Goal: Navigation & Orientation: Find specific page/section

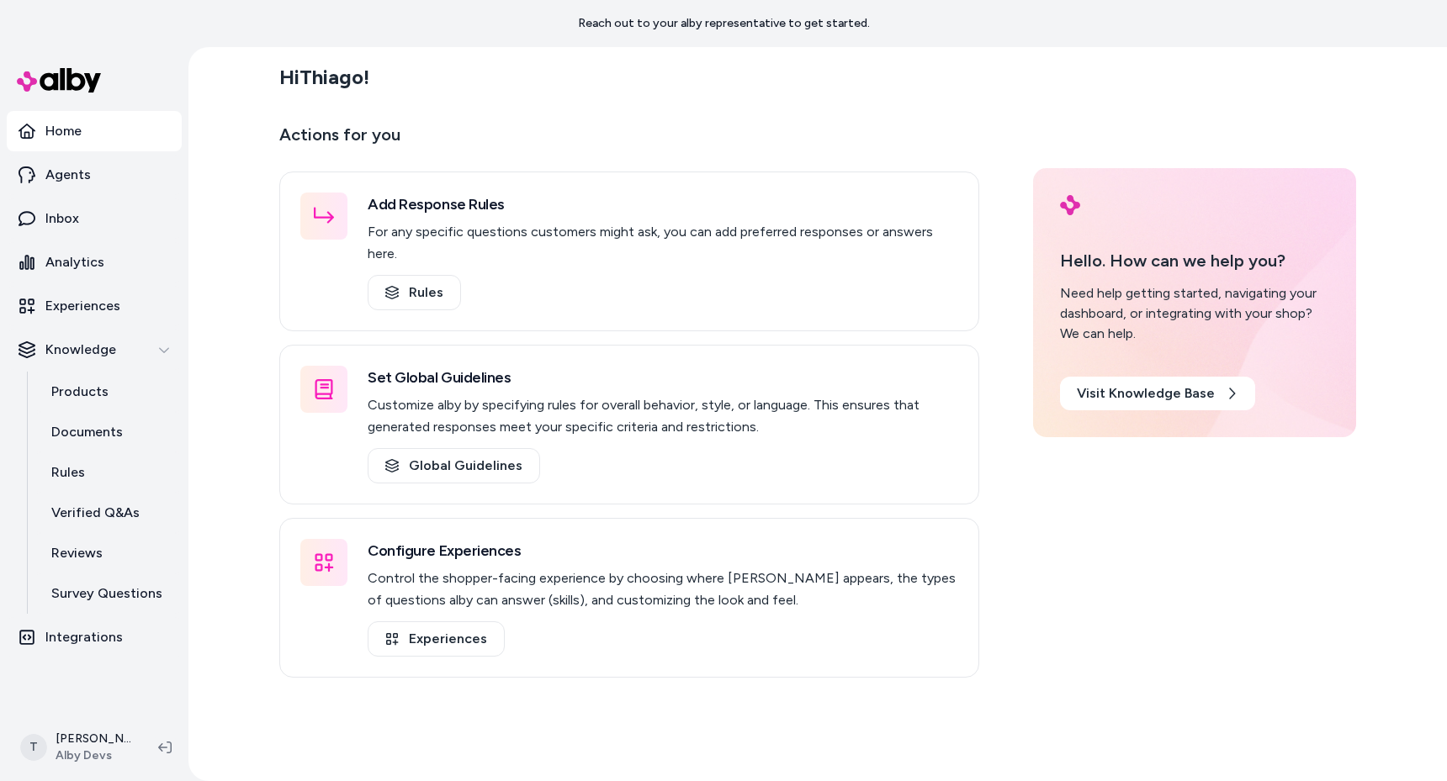
click at [262, 617] on div "Hi Thiago ! Actions for you Add Response Rules For any specific questions custo…" at bounding box center [817, 414] width 1258 height 734
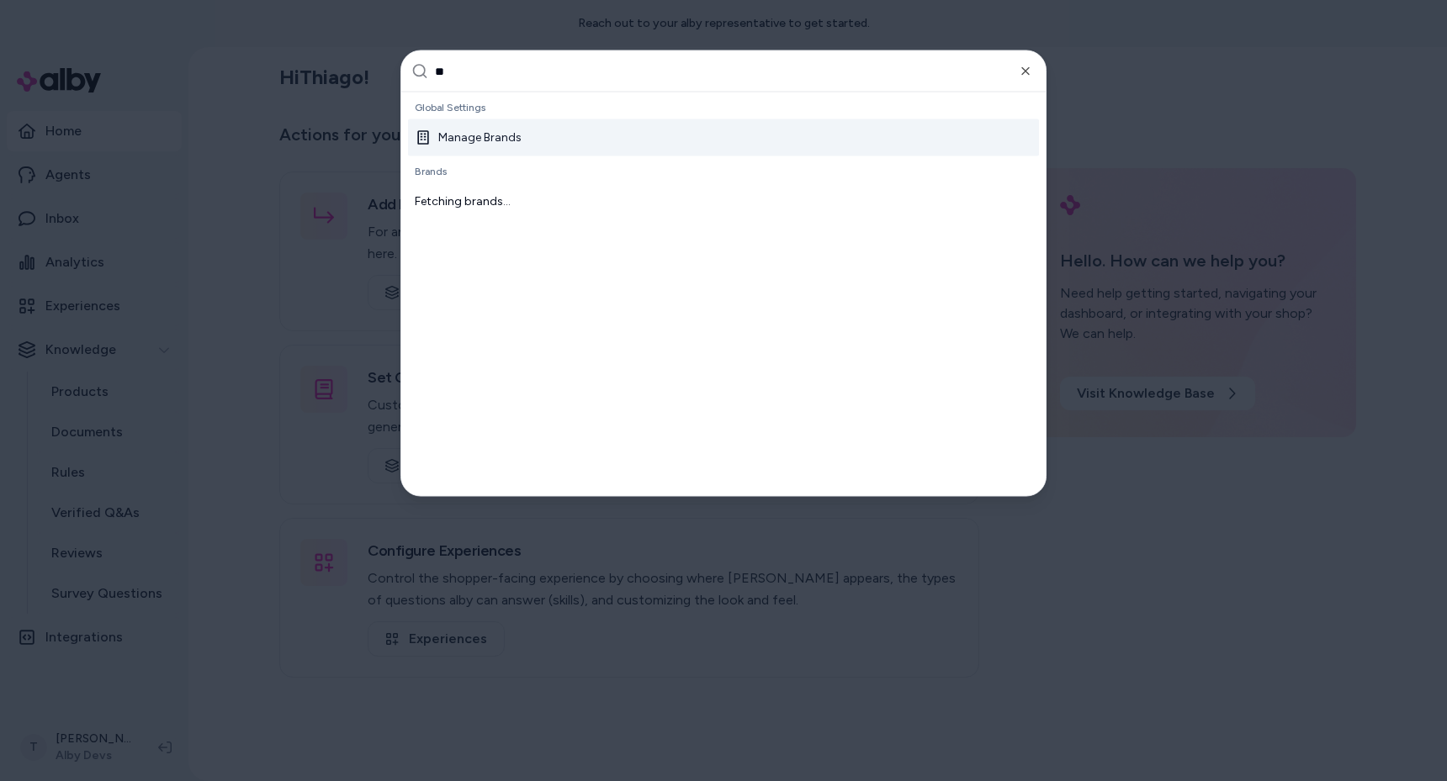
type input "***"
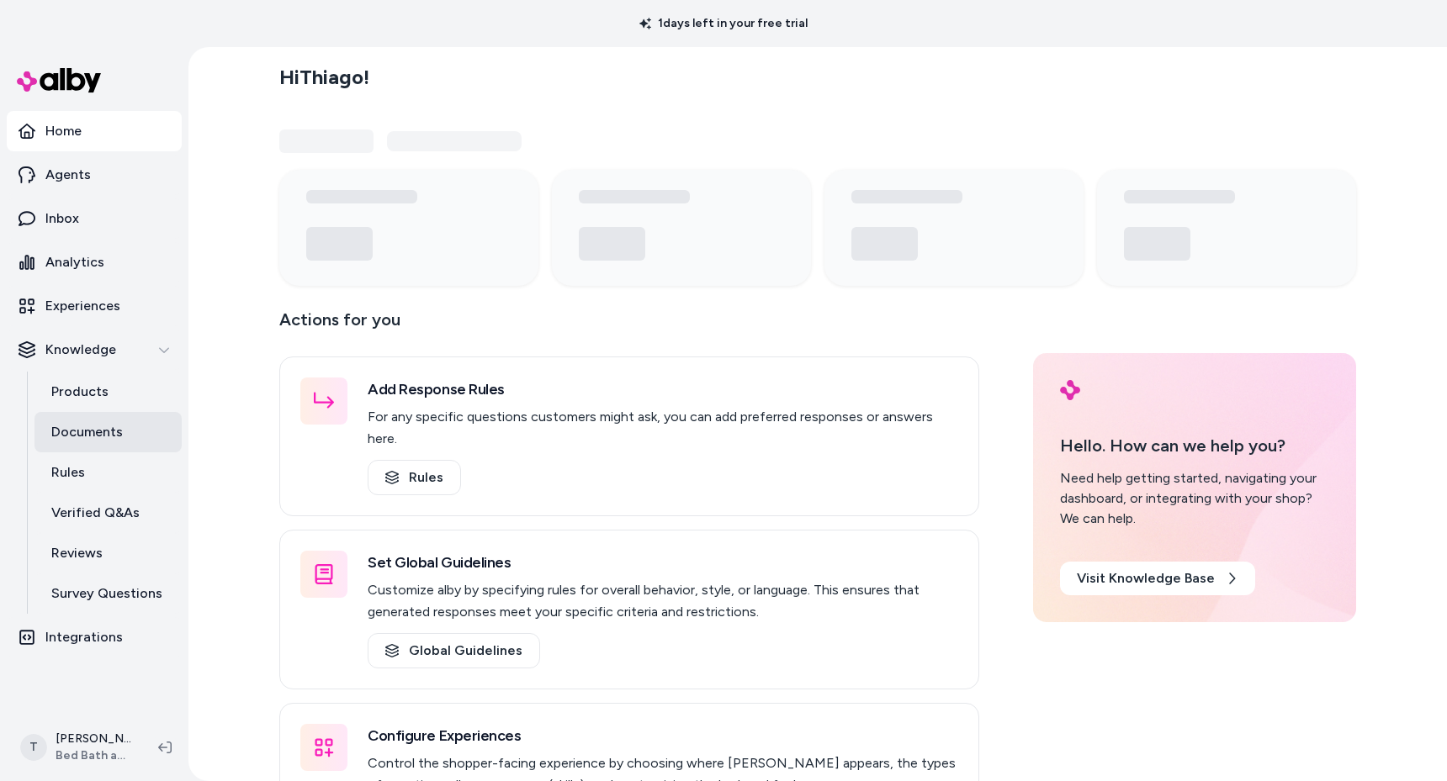
click at [95, 425] on p "Documents" at bounding box center [86, 432] width 71 height 20
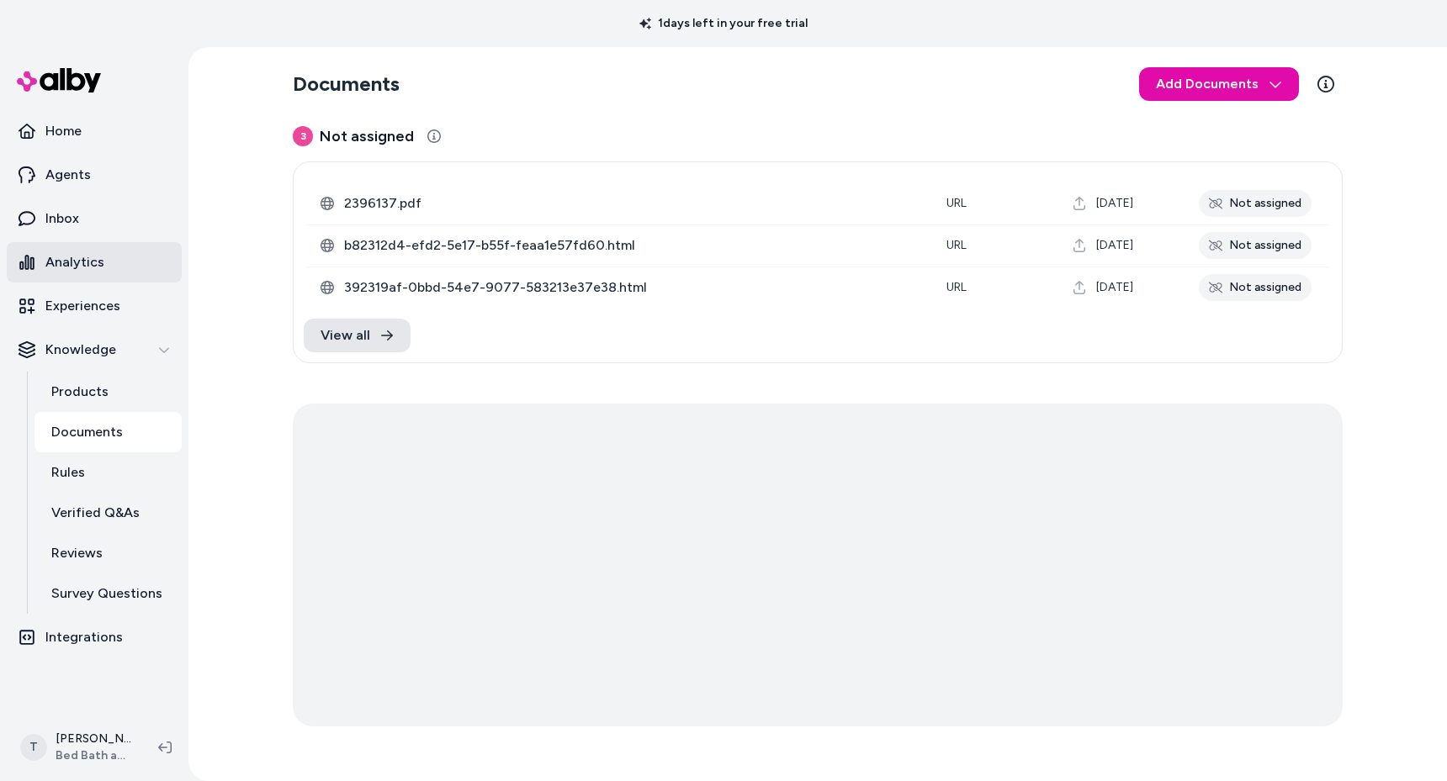
click at [124, 262] on link "Analytics" at bounding box center [94, 262] width 175 height 40
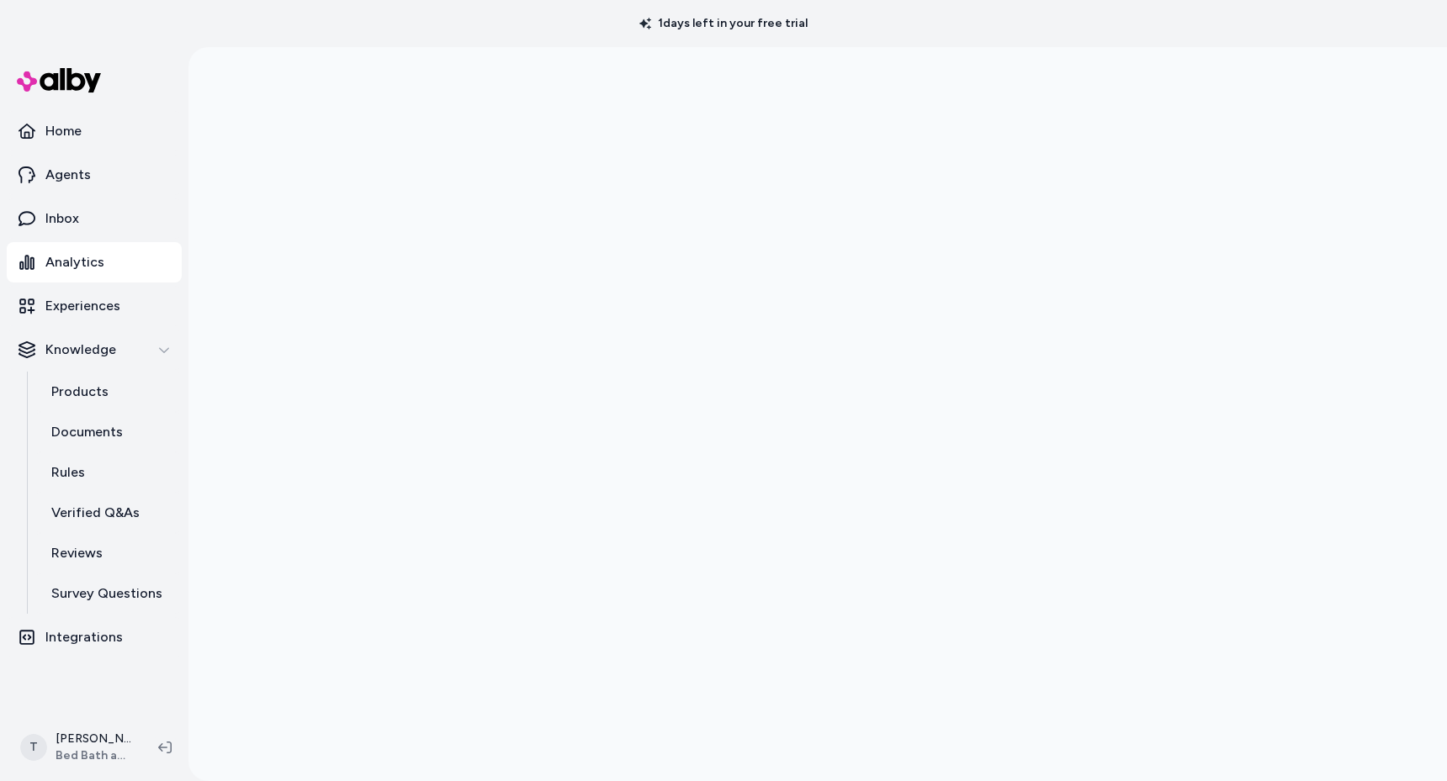
scroll to position [47, 0]
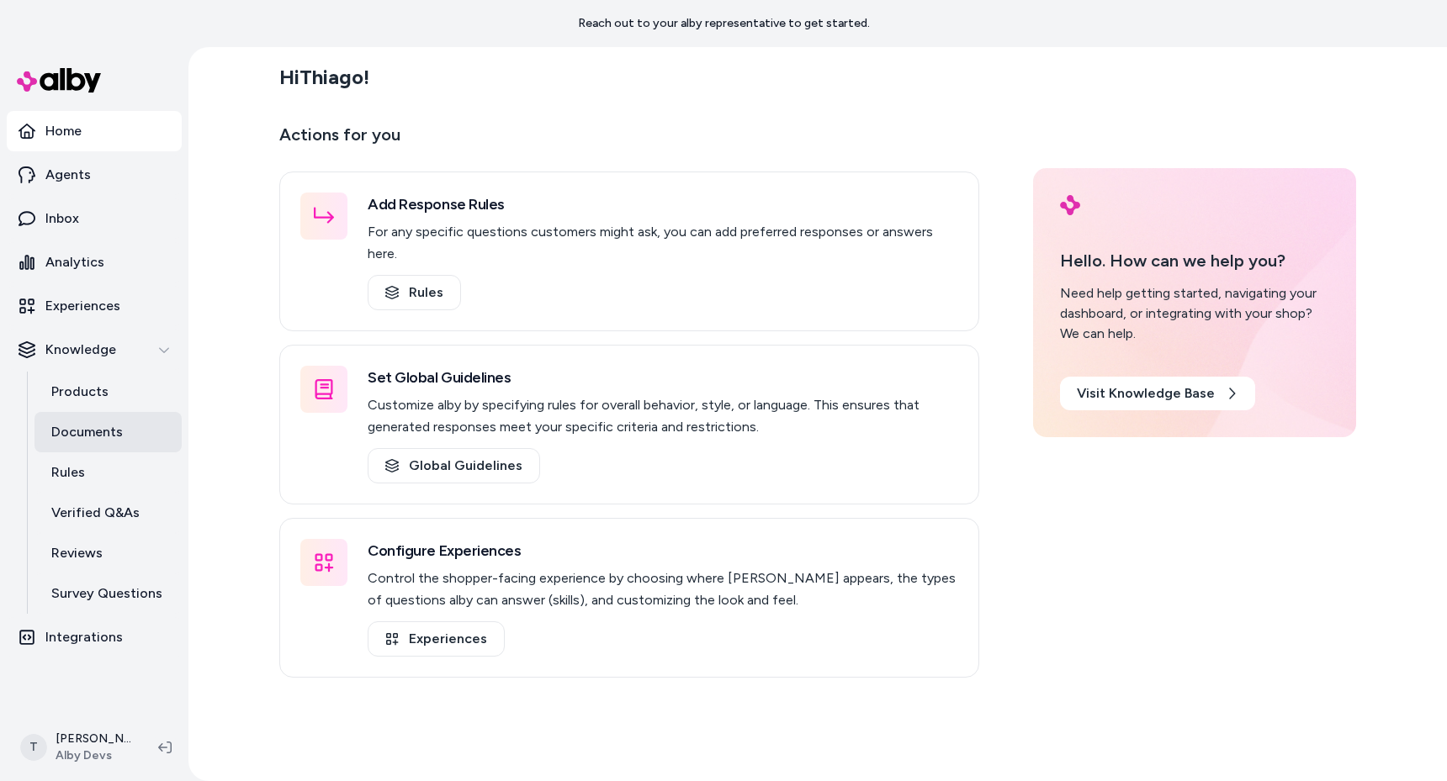
click at [98, 422] on p "Documents" at bounding box center [86, 432] width 71 height 20
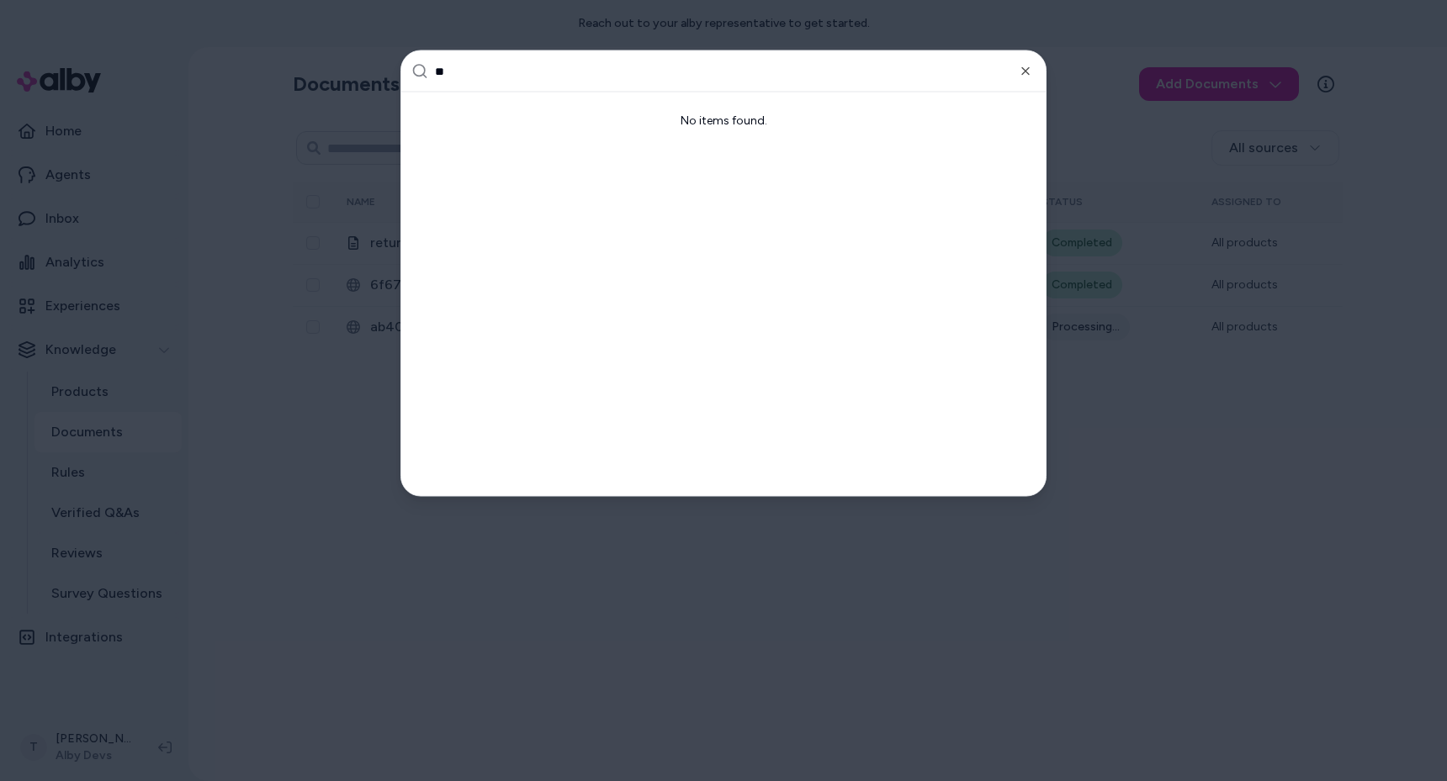
type input "***"
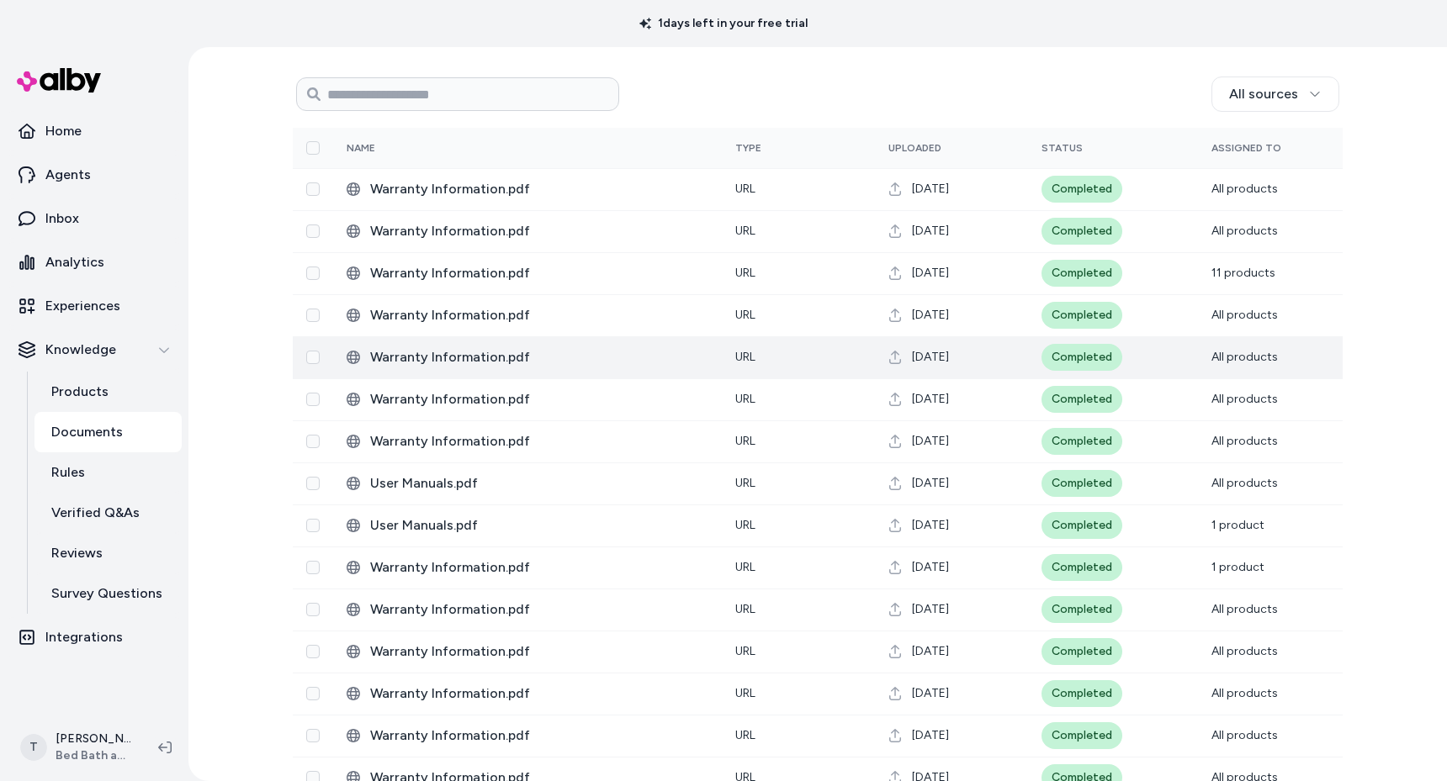
scroll to position [263, 0]
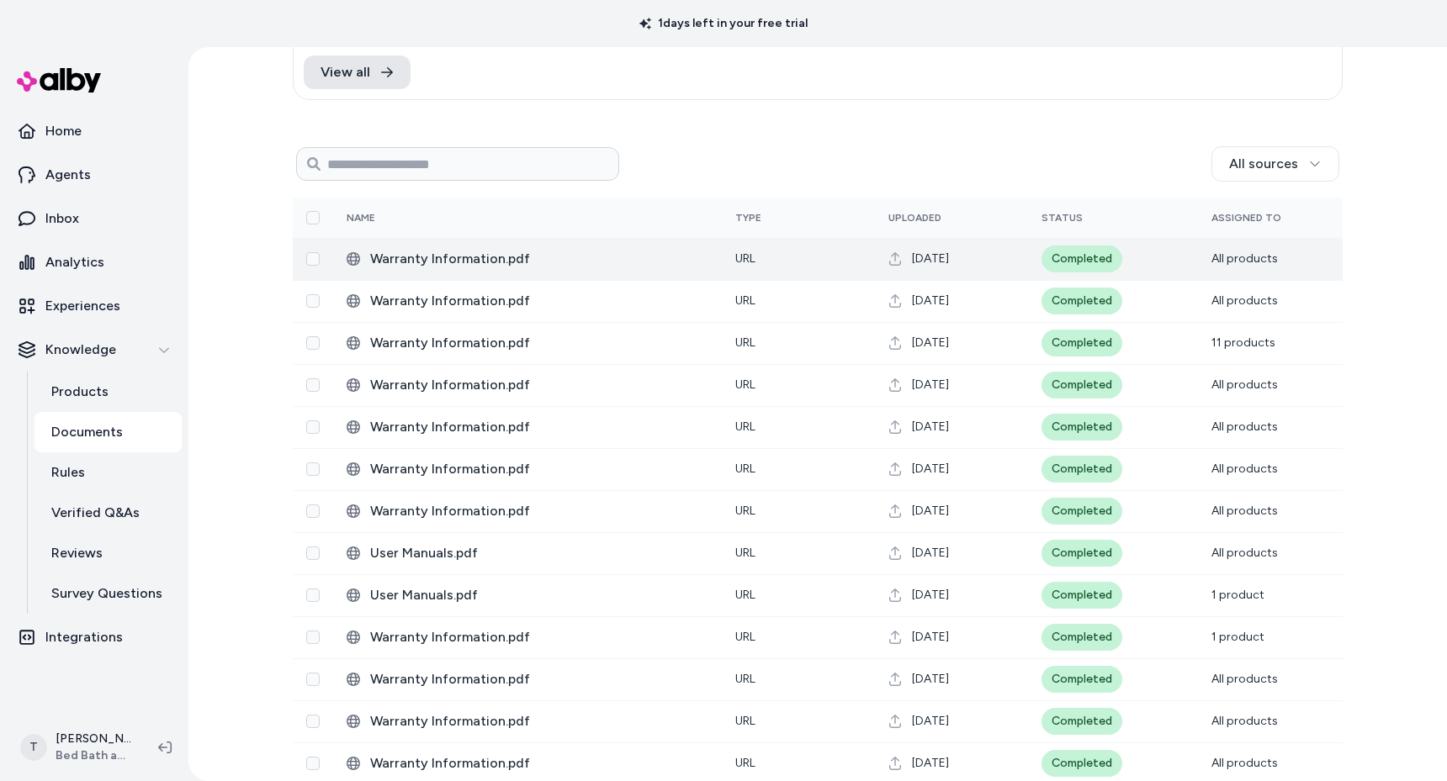
click at [457, 263] on span "Warranty Information.pdf" at bounding box center [539, 259] width 338 height 20
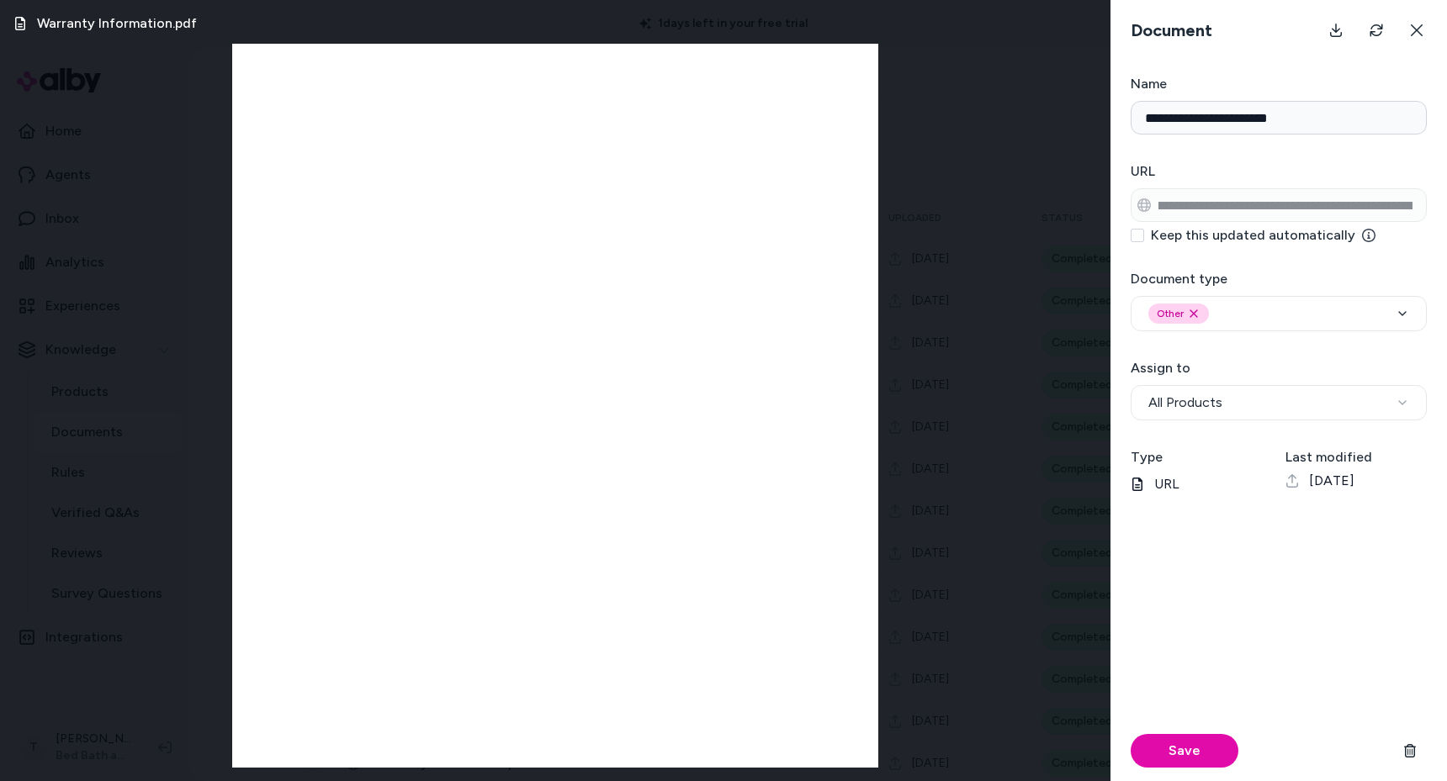
scroll to position [0, 449]
click at [1446, 198] on html "1 days left in your free trial Home Agents Inbox Analytics Experiences Knowledg…" at bounding box center [723, 390] width 1447 height 781
click at [964, 252] on div "Warranty Information.pdf Page 1/[PHONE_NUMBER] Page 2/[PHONE_NUMBER]" at bounding box center [555, 390] width 1110 height 781
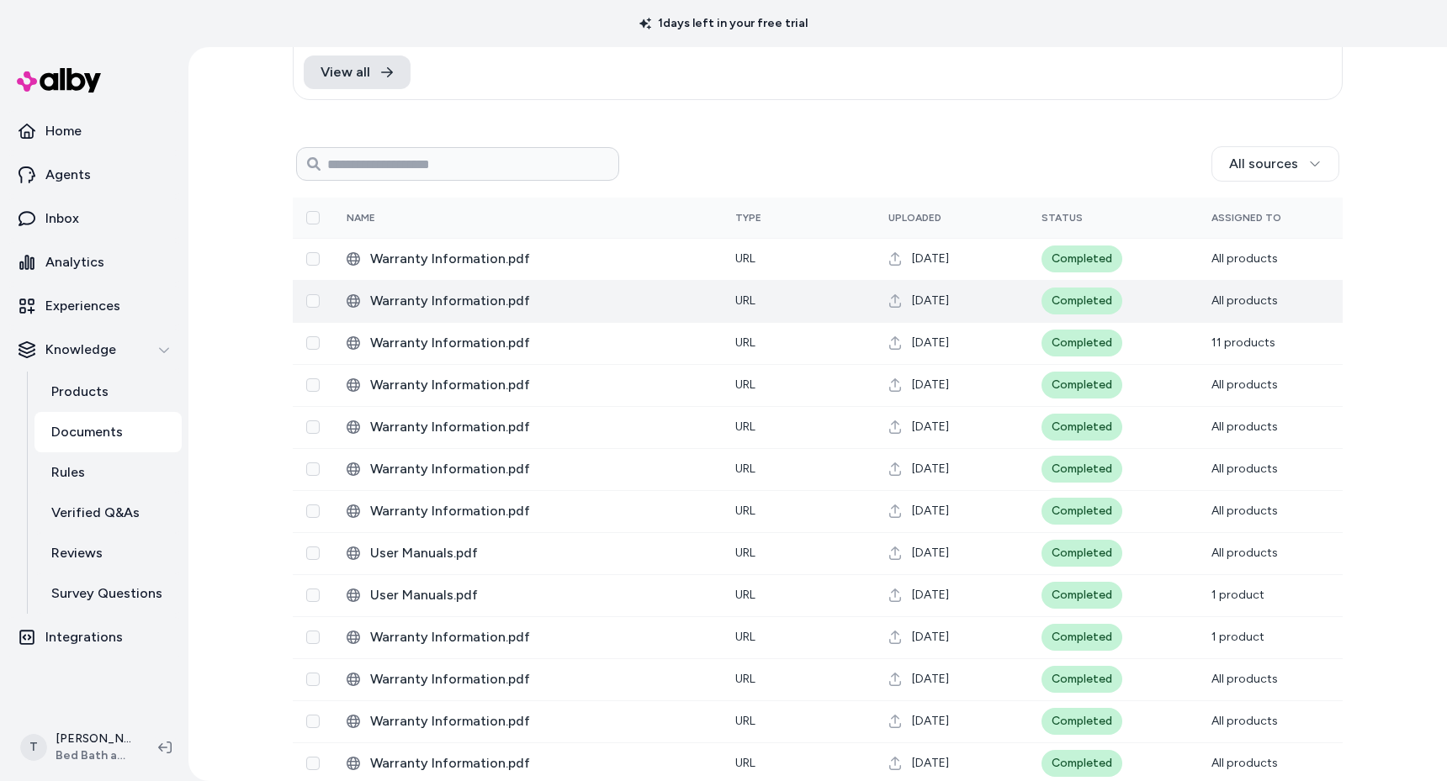
click at [507, 304] on span "Warranty Information.pdf" at bounding box center [539, 301] width 338 height 20
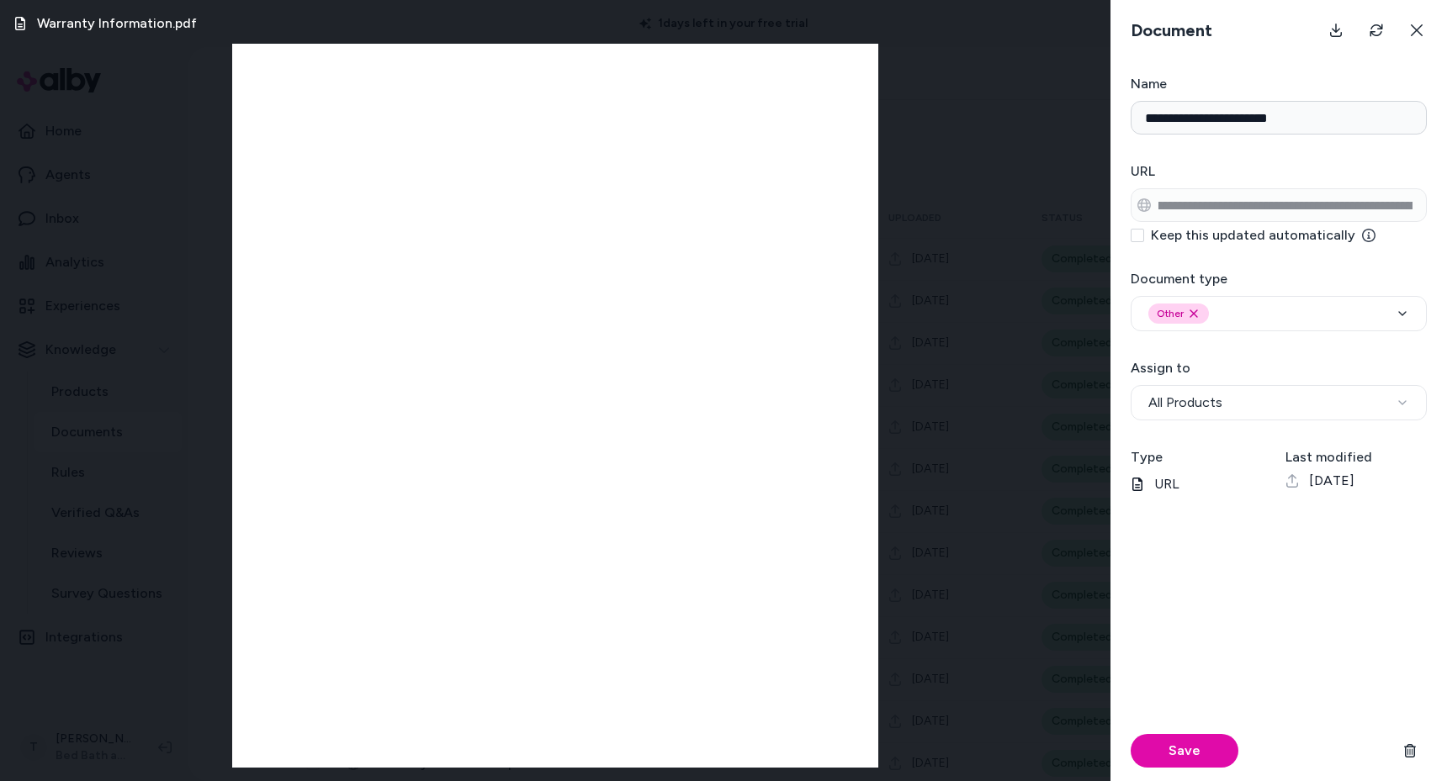
scroll to position [0, 440]
click at [1446, 199] on html "1 days left in your free trial Home Agents Inbox Analytics Experiences Knowledg…" at bounding box center [723, 390] width 1447 height 781
click at [964, 283] on div "Warranty Information.pdf Page 1/16 To register your Cuisinart product, please v…" at bounding box center [555, 390] width 1110 height 781
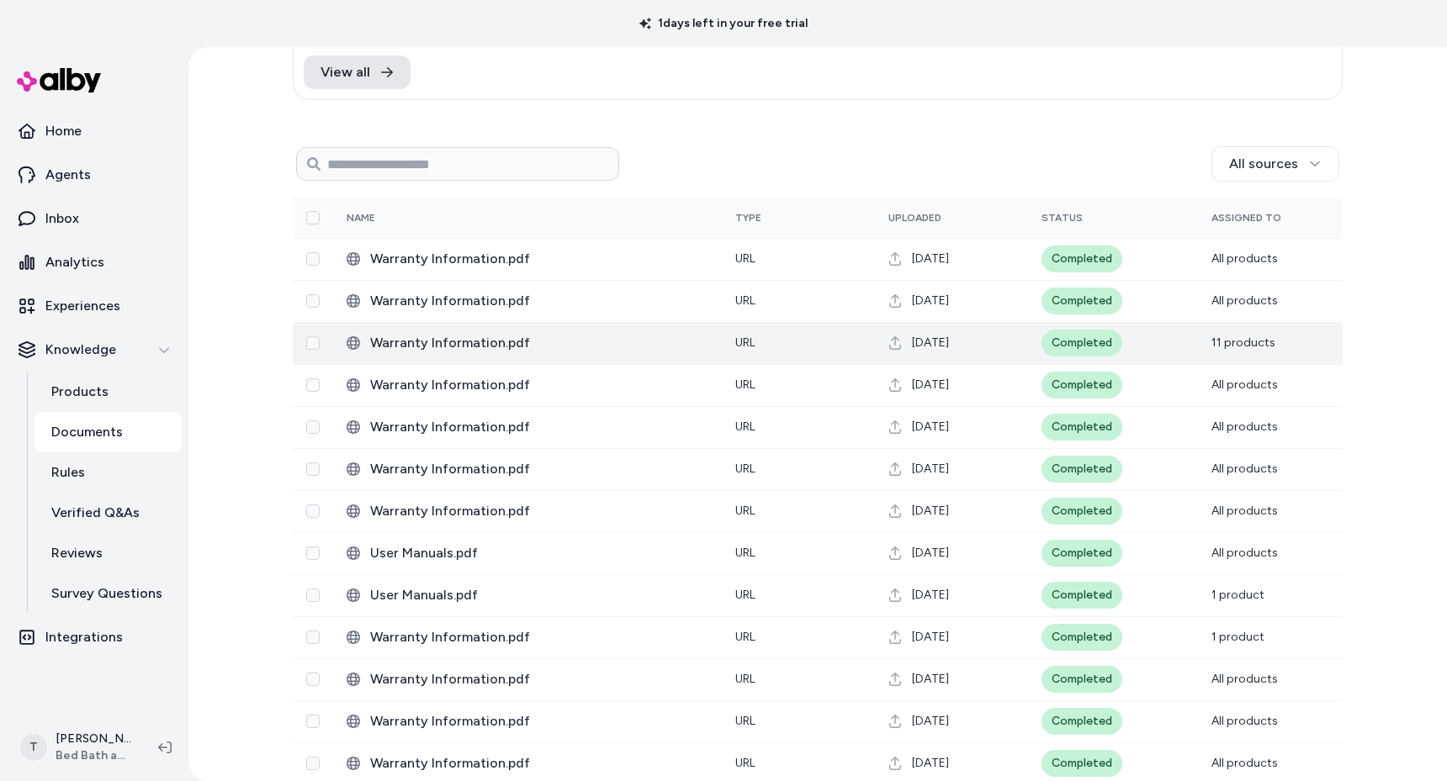
click at [547, 340] on span "Warranty Information.pdf" at bounding box center [539, 343] width 338 height 20
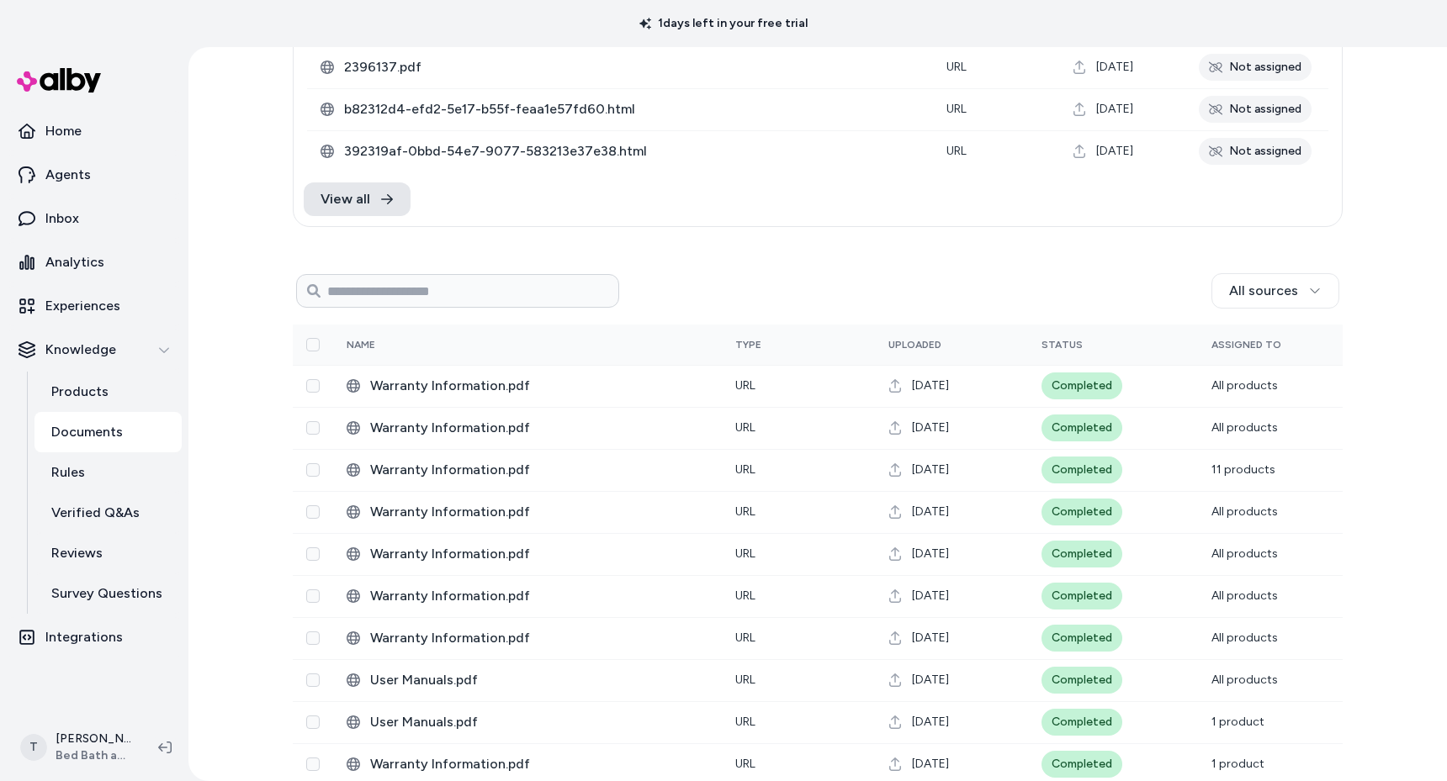
scroll to position [0, 0]
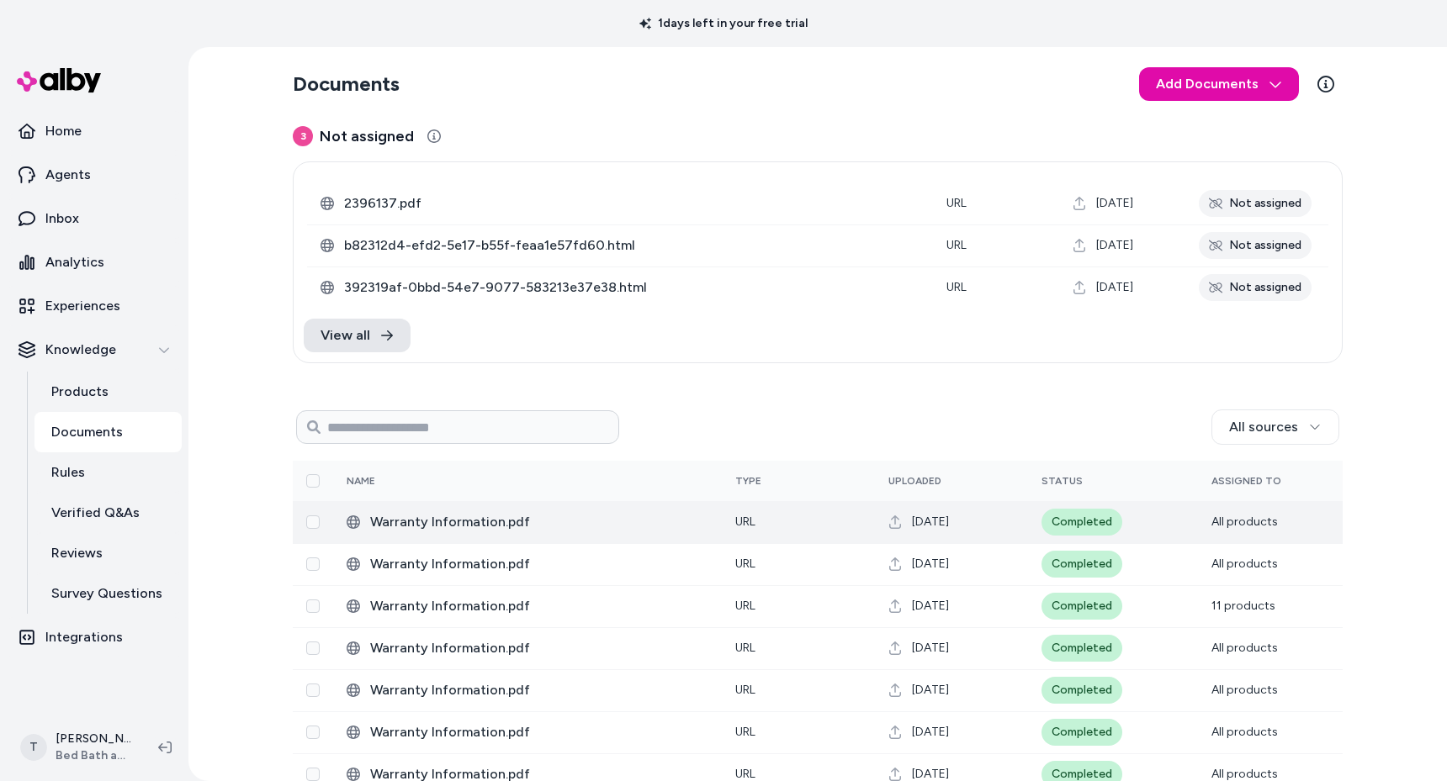
click at [405, 527] on span "Warranty Information.pdf" at bounding box center [539, 522] width 338 height 20
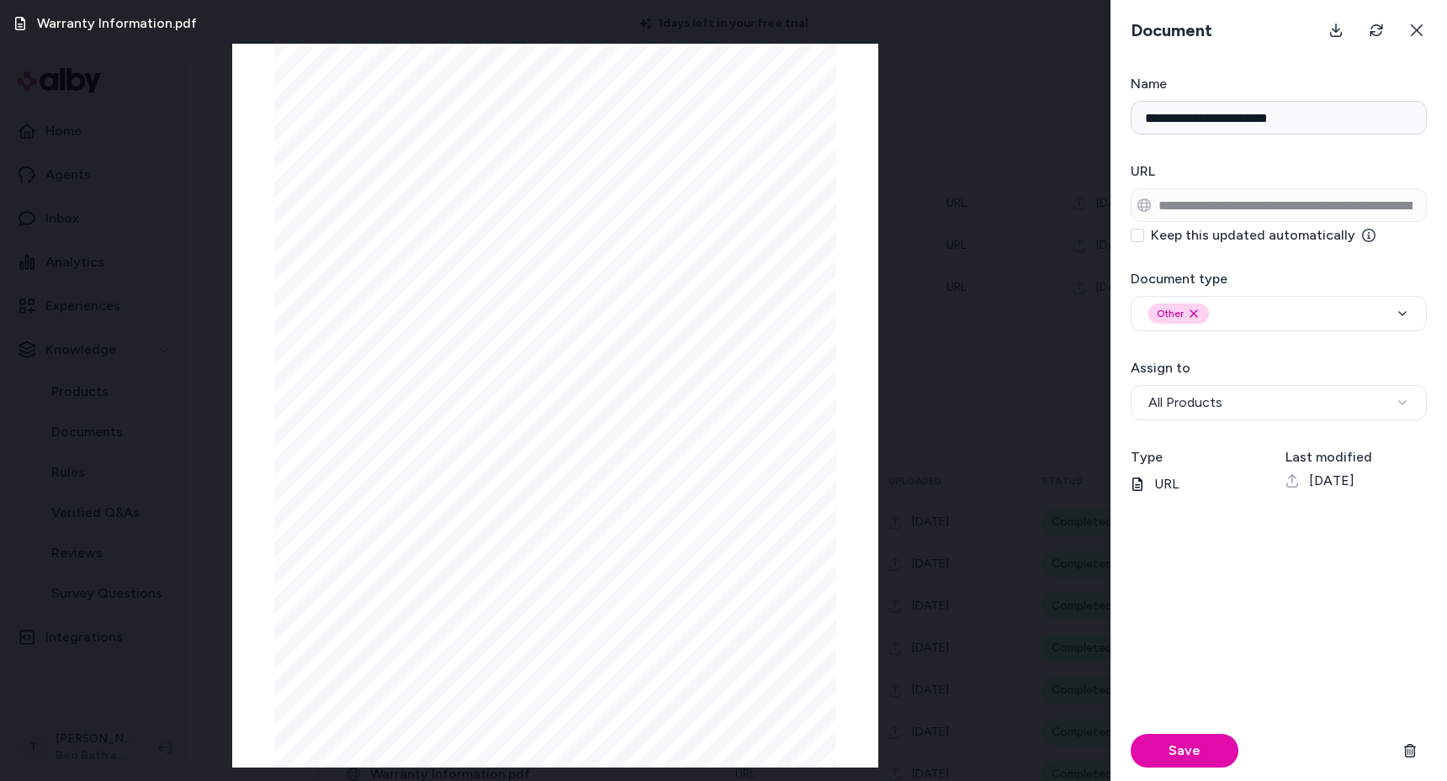
click at [204, 338] on div "Warranty Information.pdf Page 1/[PHONE_NUMBER] Page 2/[PHONE_NUMBER]" at bounding box center [555, 390] width 1110 height 781
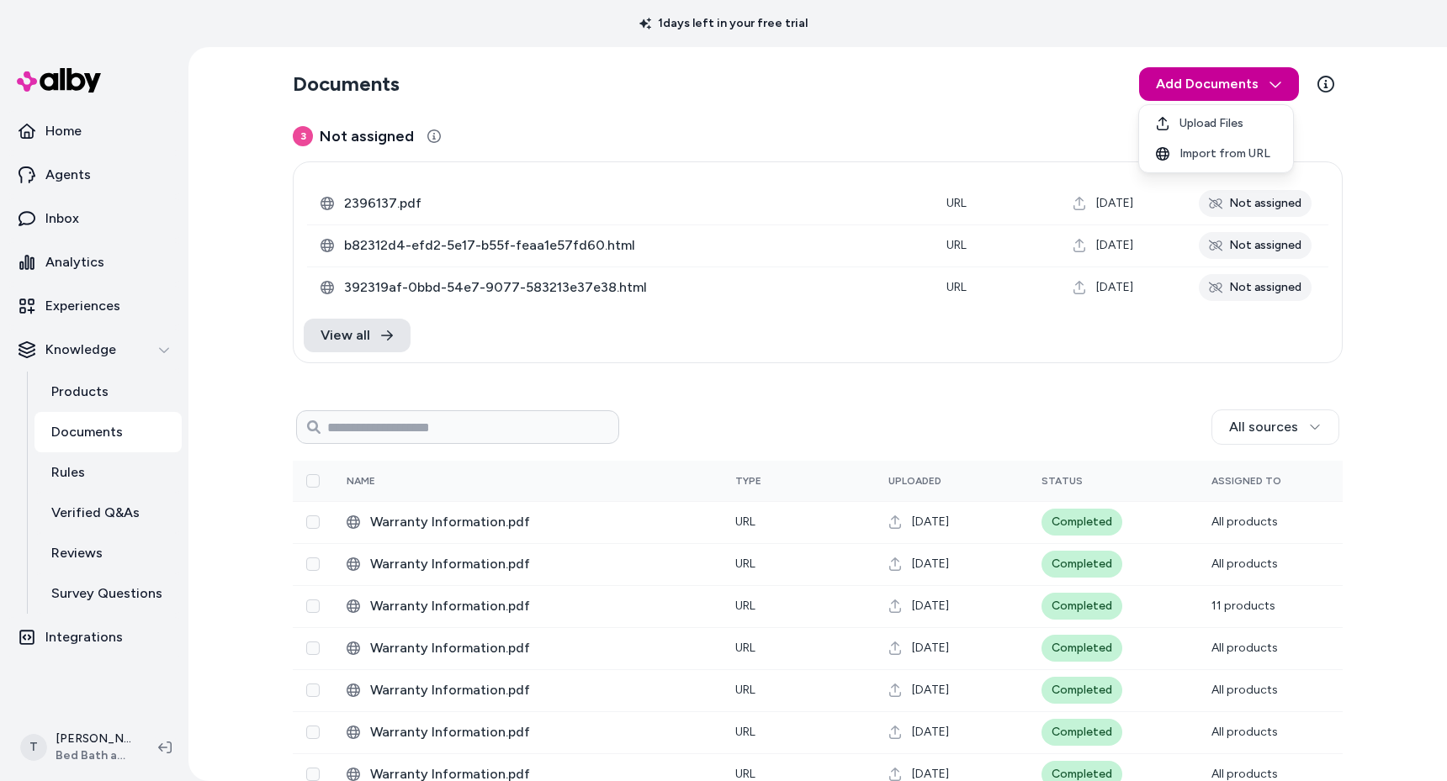
click at [1235, 77] on html "1 days left in your free trial Home Agents Inbox Analytics Experiences Knowledg…" at bounding box center [723, 390] width 1447 height 781
click at [822, 420] on html "1 days left in your free trial Home Agents Inbox Analytics Experiences Knowledg…" at bounding box center [723, 390] width 1447 height 781
click at [882, 396] on div "3 Not assigned 0 Selected Edit 2396137.pdf URL [DATE] Not assigned b82312d4-efd…" at bounding box center [818, 733] width 1050 height 1218
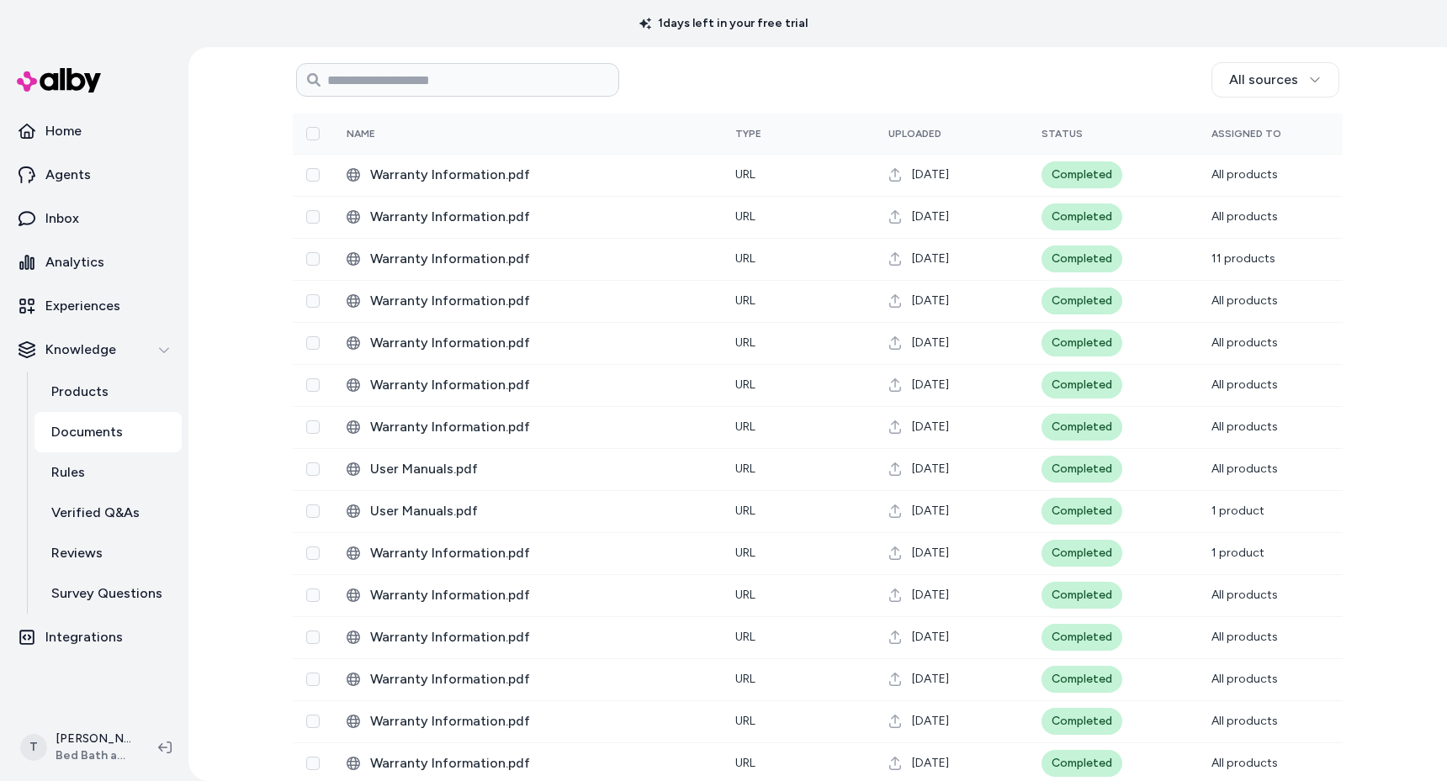
scroll to position [328, 0]
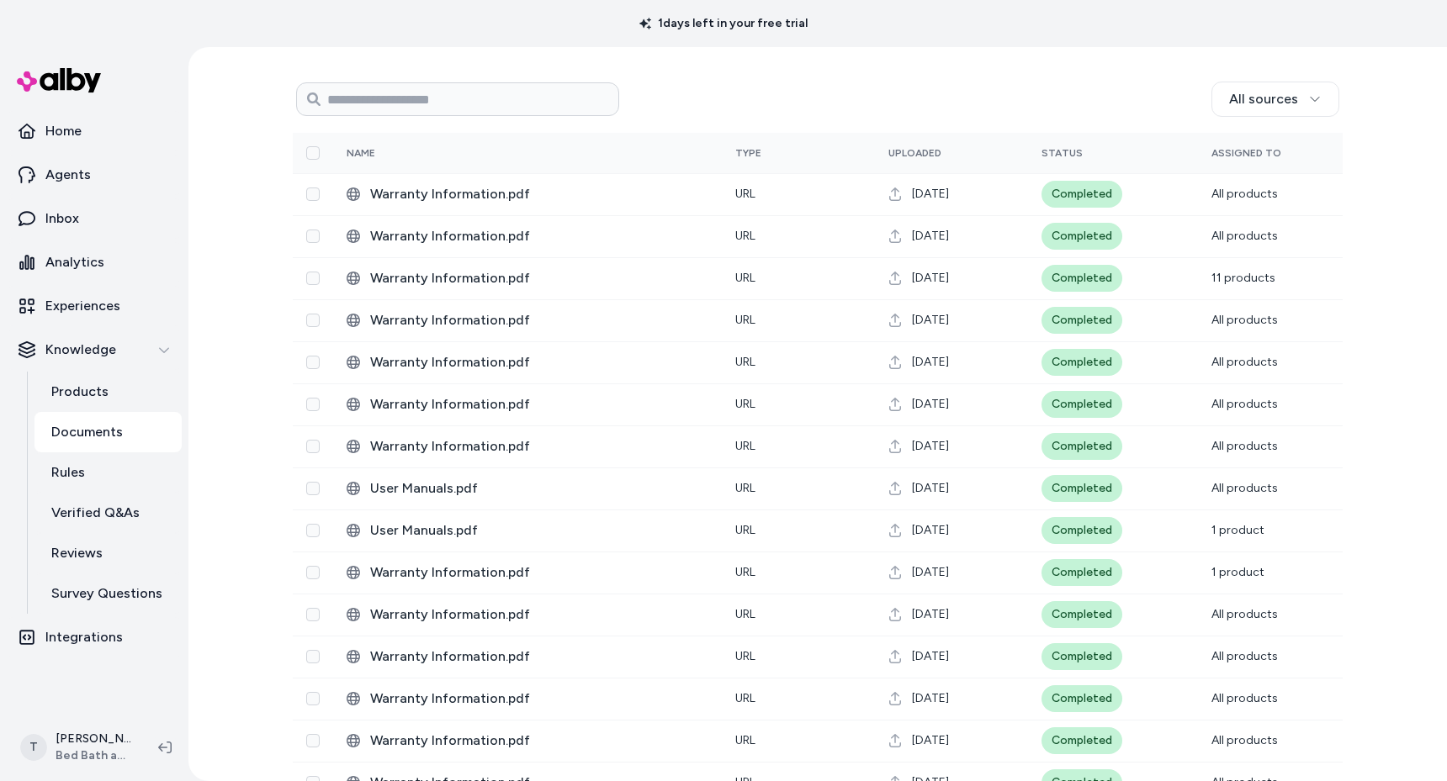
click at [238, 390] on div "Documents Add Documents 3 Not assigned 0 Selected Edit 2396137.pdf URL [DATE] N…" at bounding box center [817, 414] width 1258 height 734
click at [256, 426] on div "Documents Add Documents 3 Not assigned 0 Selected Edit 2396137.pdf URL Sep 15, …" at bounding box center [817, 414] width 1258 height 734
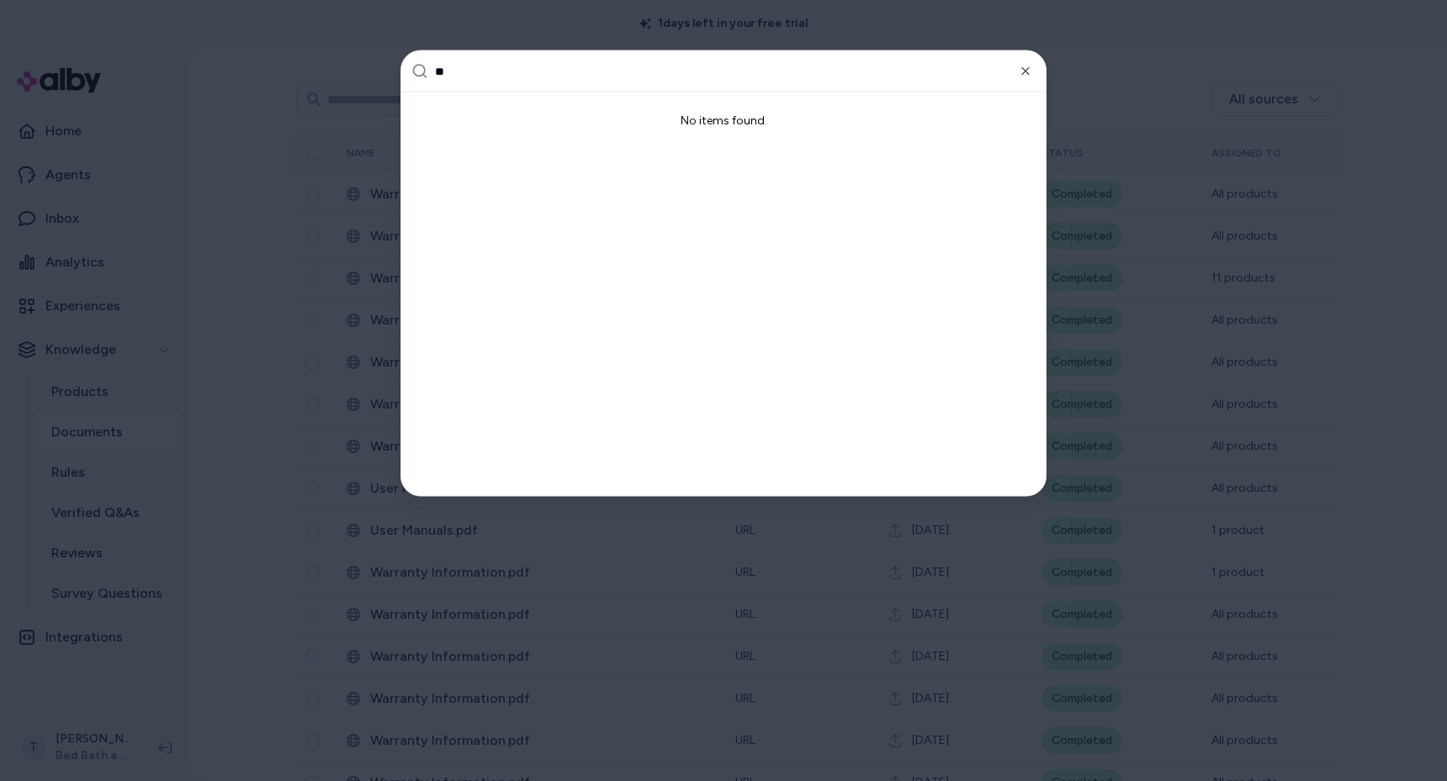
type input "***"
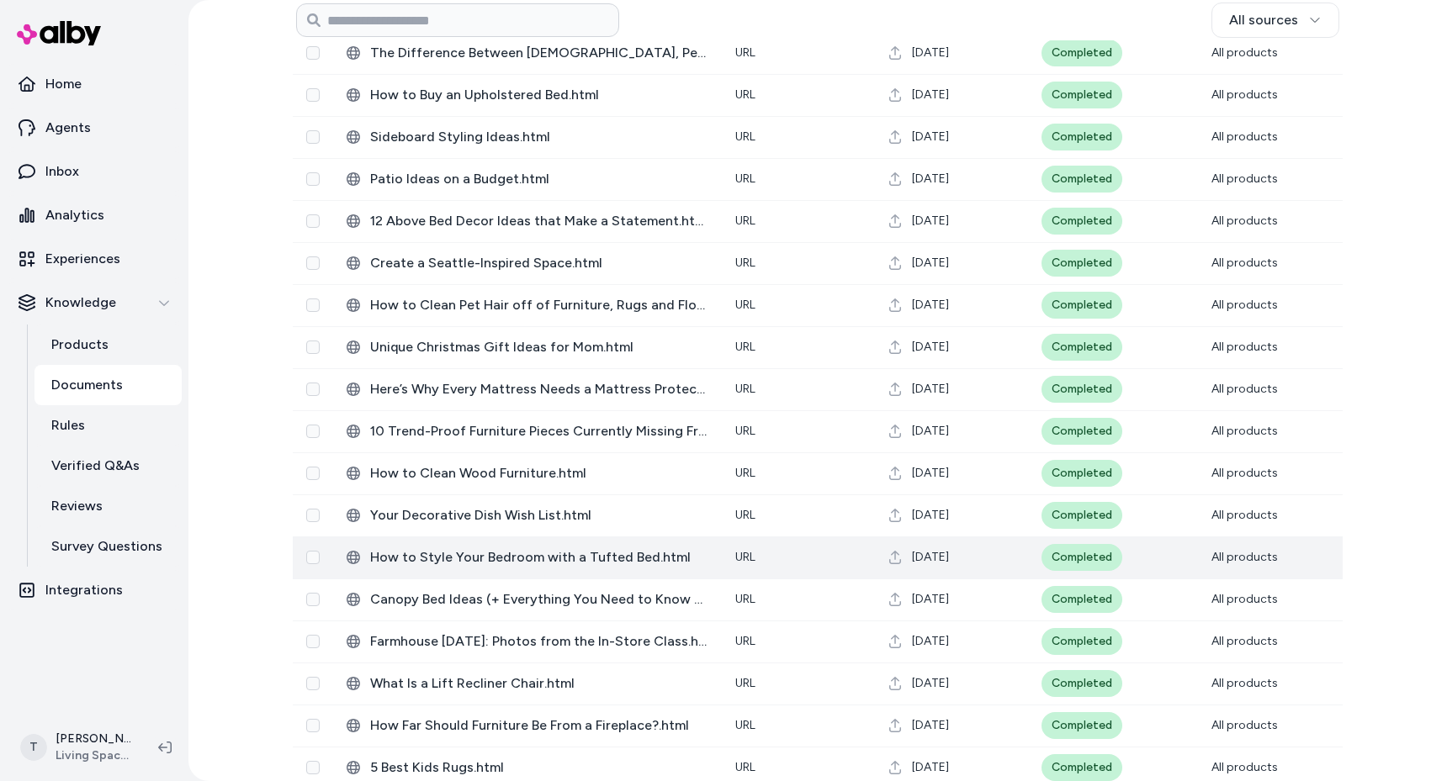
scroll to position [5065, 0]
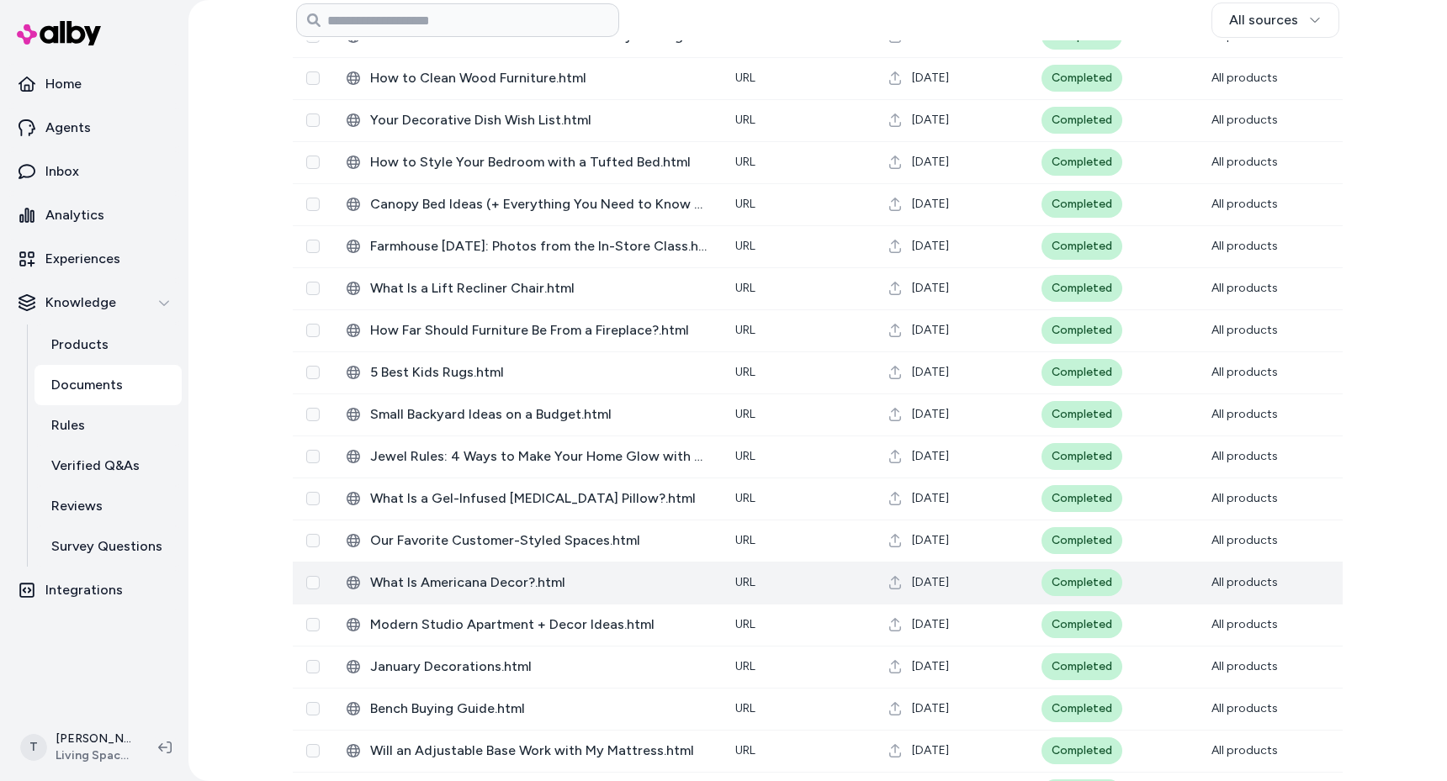
click at [551, 582] on span "What Is Americana Decor?.html" at bounding box center [539, 583] width 338 height 20
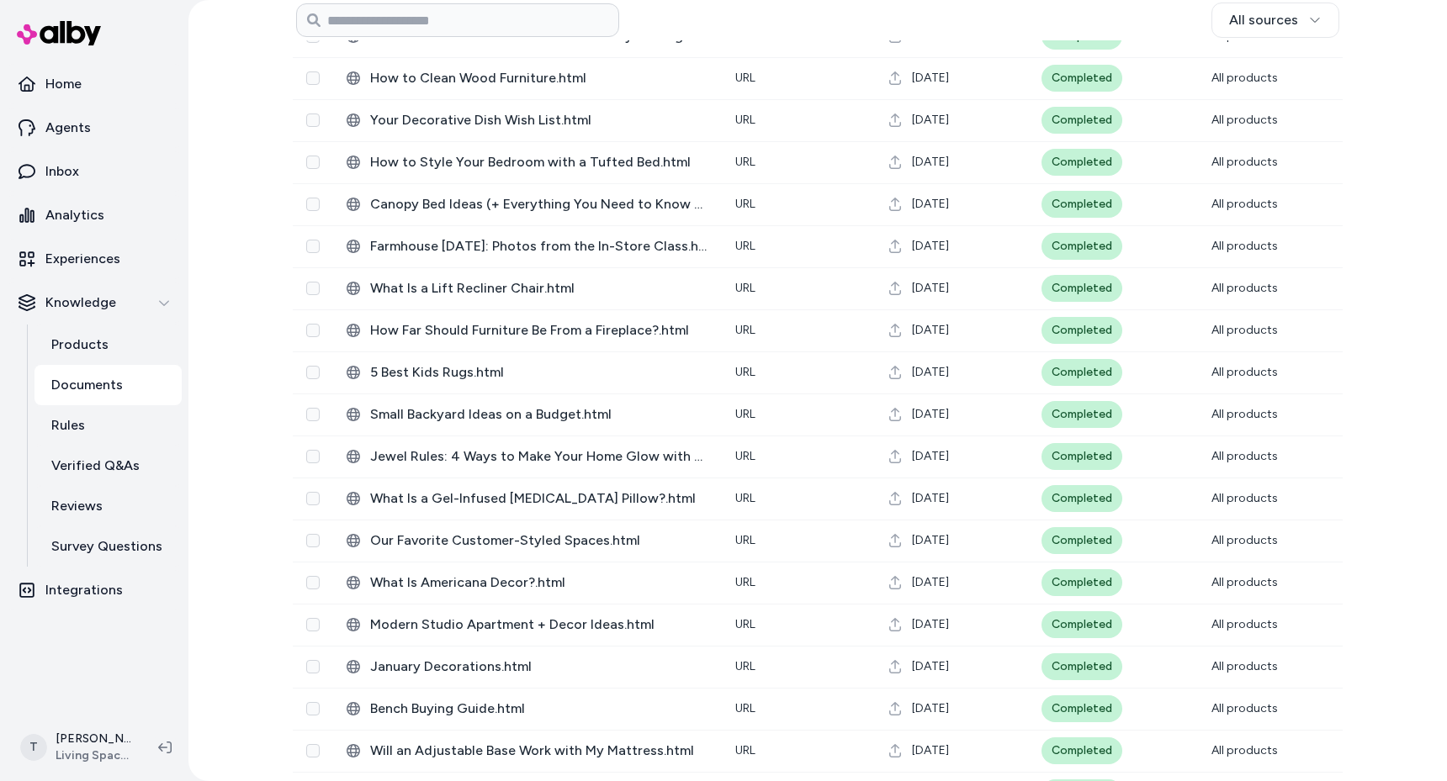
click at [229, 609] on div "Documents Add Documents 1 Not assigned 0 Selected Edit e23dc5fb-fcd6-5de5-a9af-…" at bounding box center [817, 390] width 1258 height 781
click at [253, 459] on div "Documents Add Documents 1 Not assigned 0 Selected Edit e23dc5fb-fcd6-5de5-a9af-…" at bounding box center [817, 390] width 1258 height 781
